Goal: Navigation & Orientation: Understand site structure

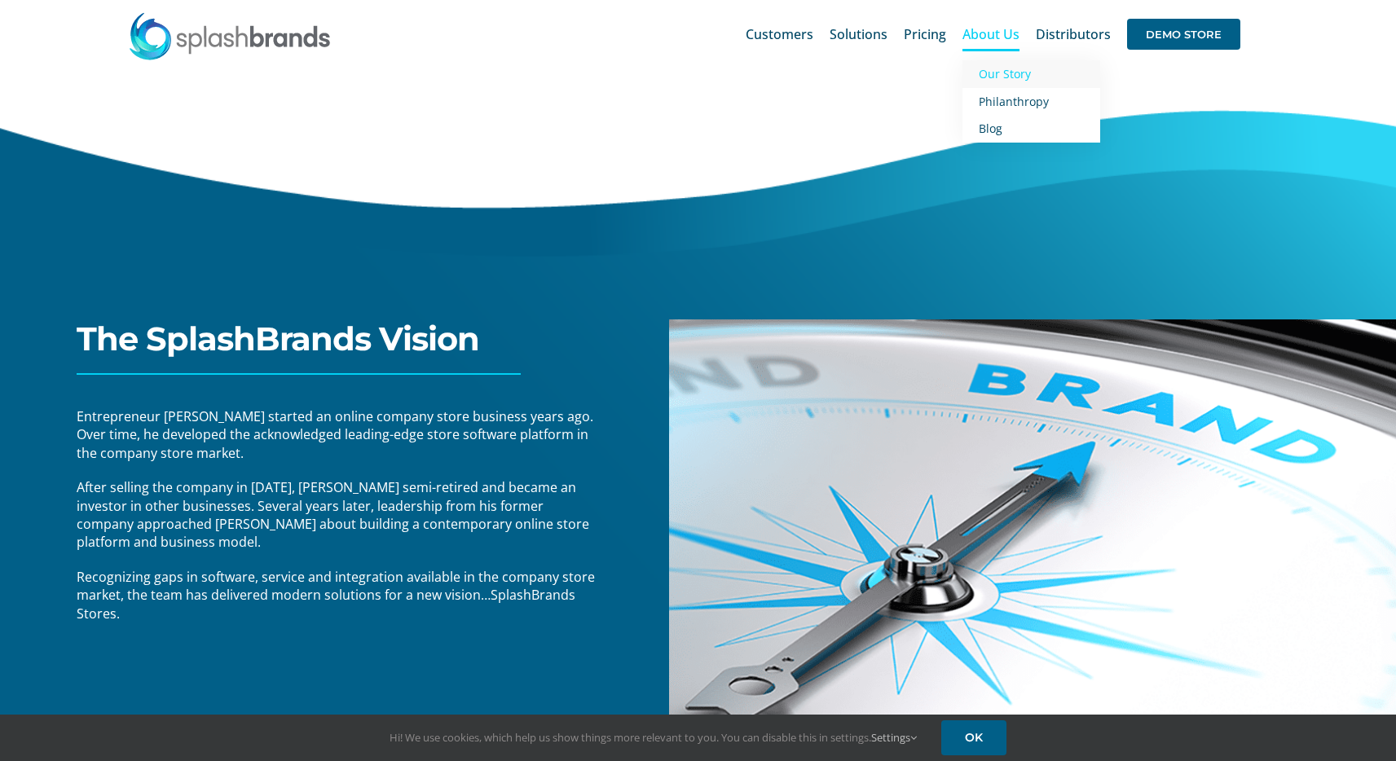
click at [1004, 73] on span "Our Story" at bounding box center [1005, 73] width 52 height 15
click at [803, 31] on span "Customers" at bounding box center [780, 34] width 68 height 13
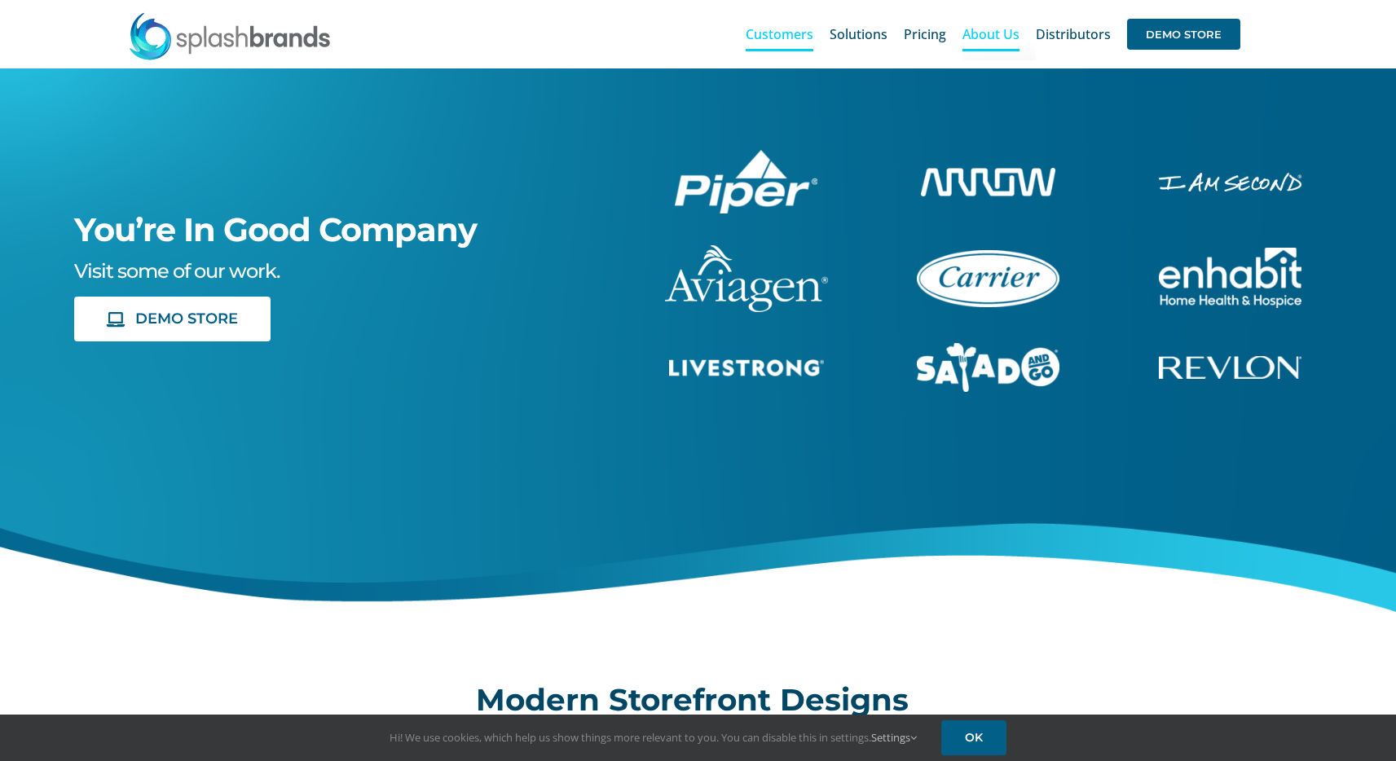
click at [996, 37] on span "About Us" at bounding box center [991, 34] width 57 height 13
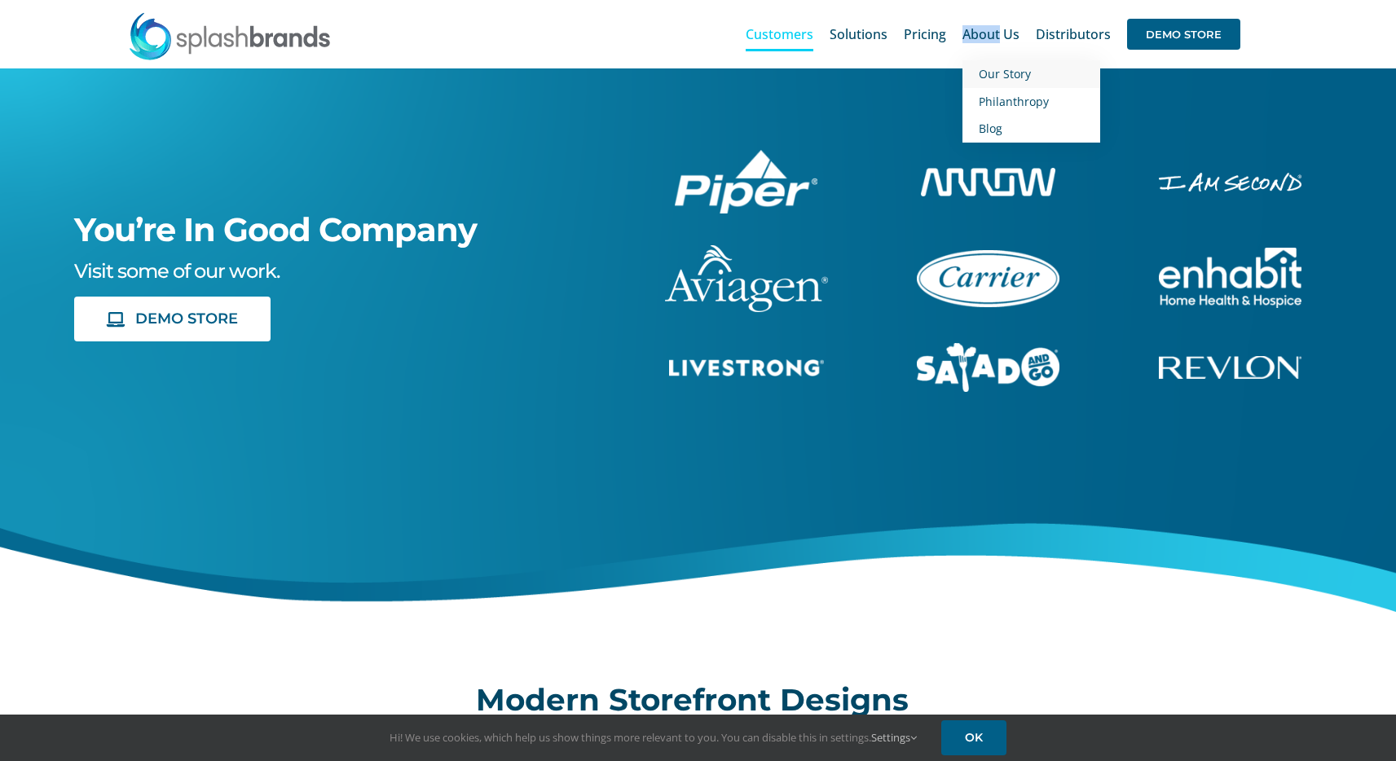
click at [996, 74] on span "Our Story" at bounding box center [1005, 73] width 52 height 15
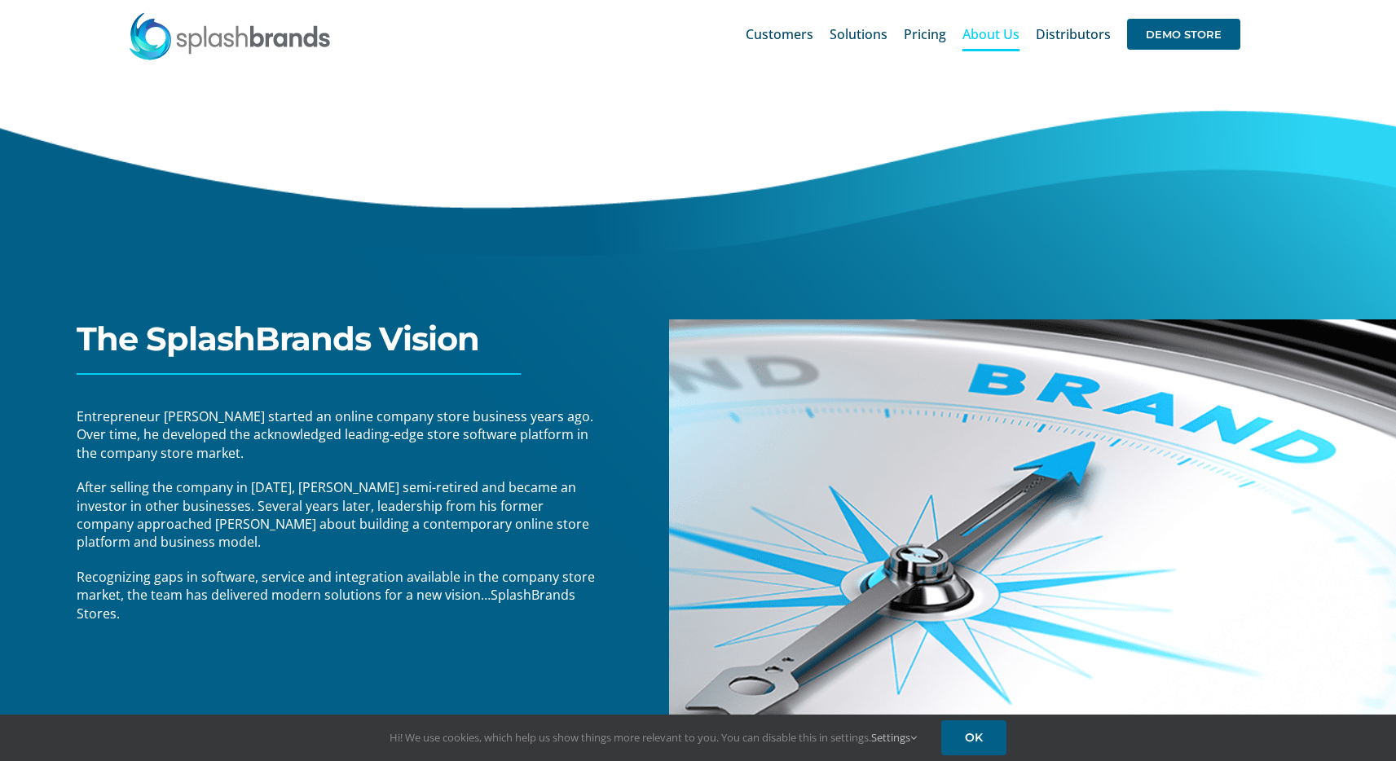
click at [582, 155] on div "The SplashBrands Vision Entrepreneur Mike Standish started an online company st…" at bounding box center [320, 531] width 697 height 864
click at [235, 38] on img at bounding box center [230, 35] width 204 height 49
